Goal: Task Accomplishment & Management: Use online tool/utility

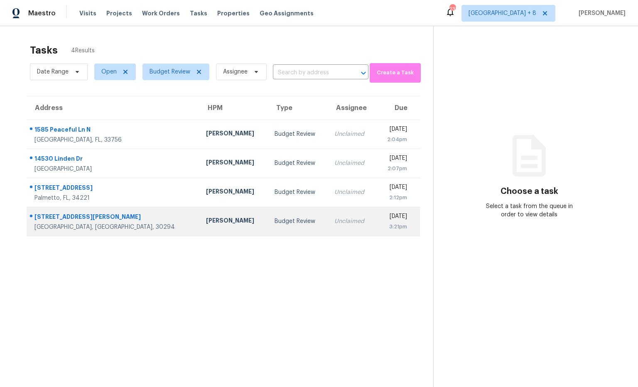
click at [62, 220] on div "4381 Ward Bluff Ct" at bounding box center [113, 218] width 158 height 10
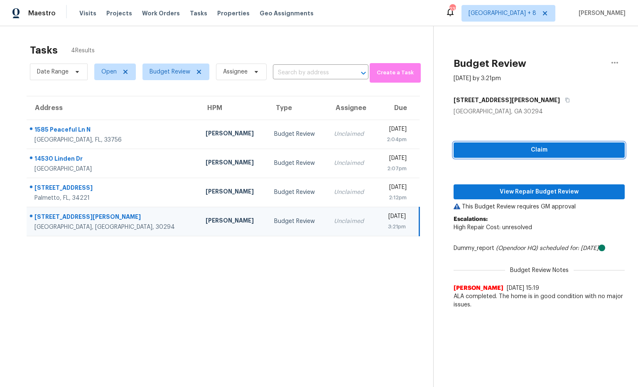
click at [504, 147] on span "Claim" at bounding box center [539, 150] width 158 height 10
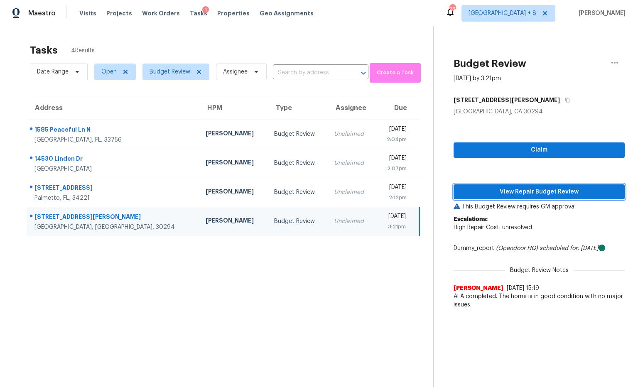
click at [554, 191] on span "View Repair Budget Review" at bounding box center [539, 192] width 158 height 10
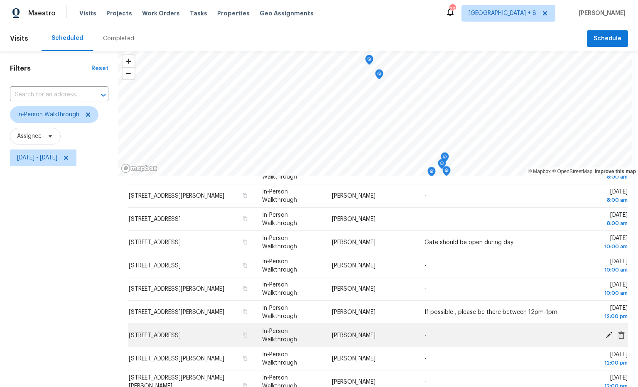
scroll to position [98, 0]
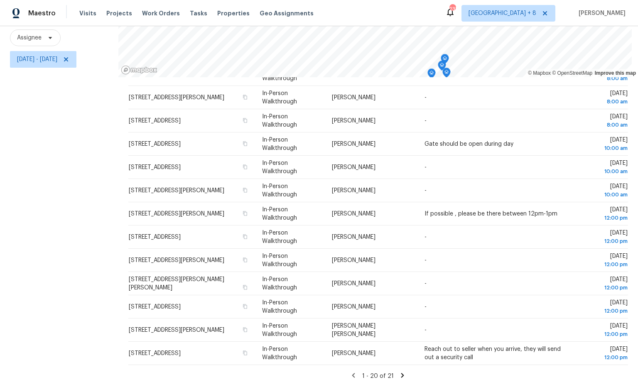
click at [401, 374] on icon at bounding box center [402, 375] width 3 height 5
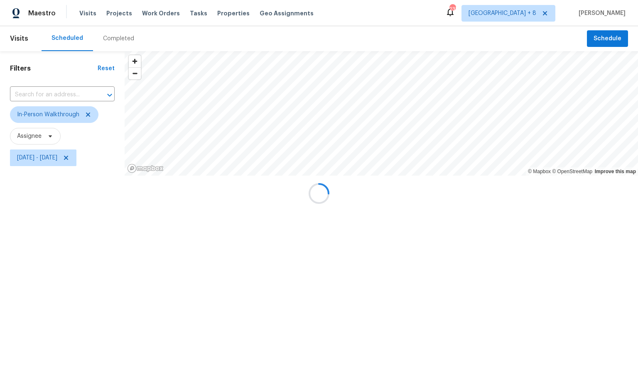
scroll to position [0, 0]
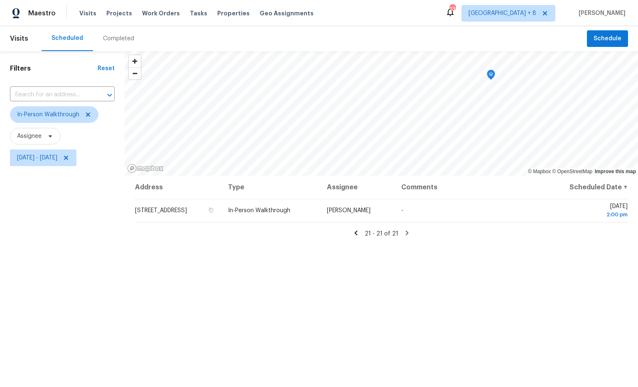
click at [357, 234] on icon at bounding box center [355, 232] width 3 height 5
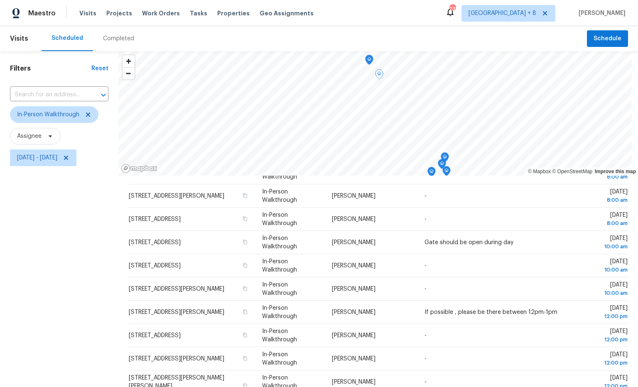
scroll to position [98, 0]
